Goal: Information Seeking & Learning: Learn about a topic

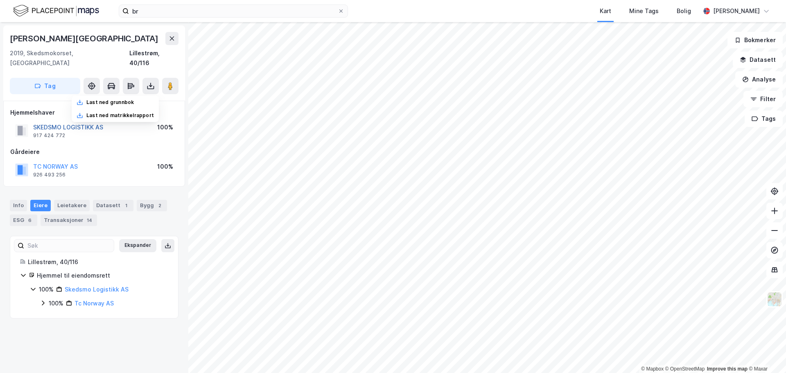
click at [0, 0] on button "SKEDSMO LOGISTIKK AS" at bounding box center [0, 0] width 0 height 0
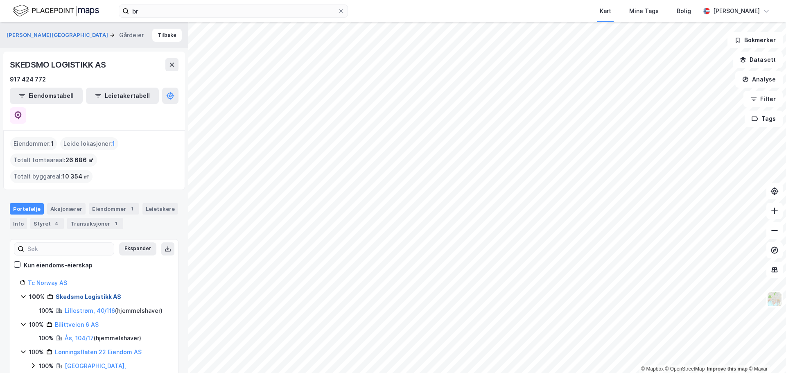
click at [80, 293] on link "Skedsmo Logistikk AS" at bounding box center [88, 296] width 65 height 7
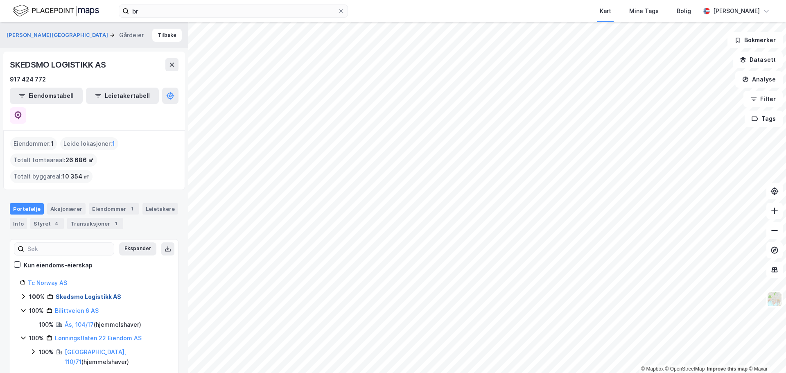
click at [80, 293] on link "Skedsmo Logistikk AS" at bounding box center [88, 296] width 65 height 7
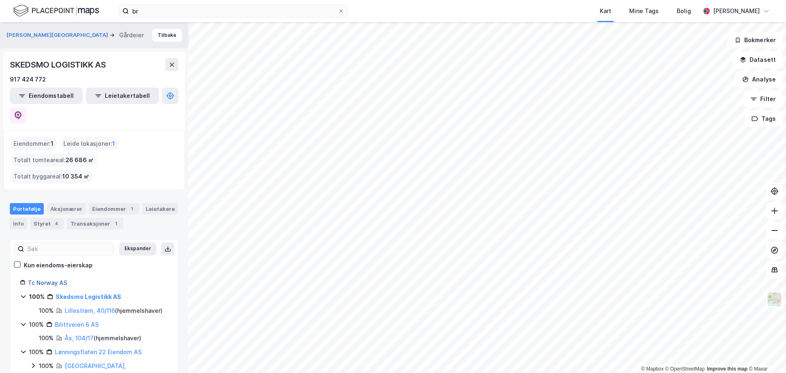
click at [47, 279] on link "Tc Norway AS" at bounding box center [47, 282] width 39 height 7
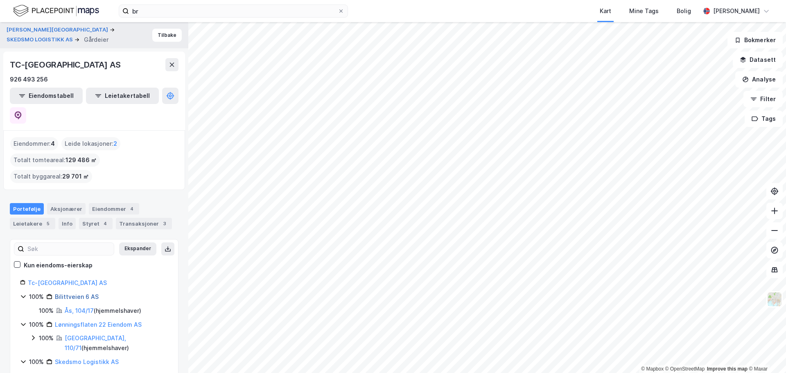
click at [75, 293] on link "Bilittveien 6 AS" at bounding box center [77, 296] width 44 height 7
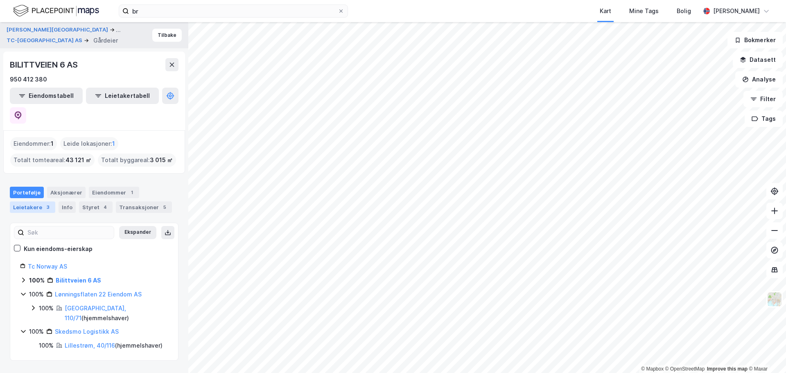
click at [33, 201] on div "Leietakere 3" at bounding box center [32, 206] width 45 height 11
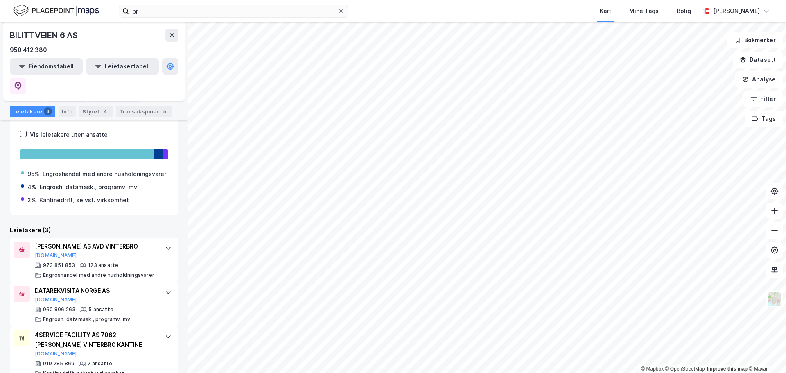
scroll to position [130, 0]
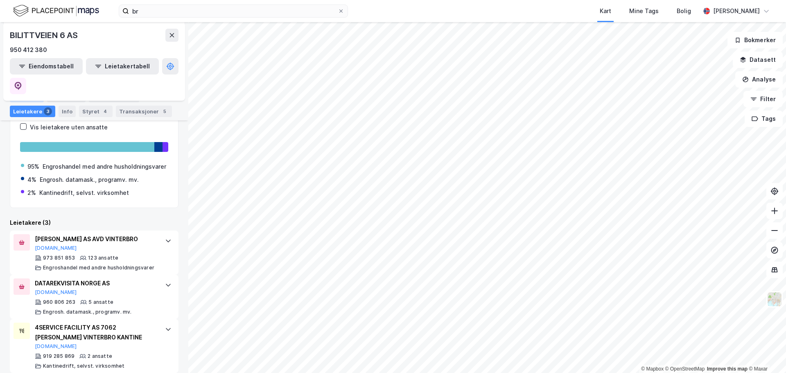
click at [23, 93] on div "Portefølje" at bounding box center [27, 96] width 34 height 11
